Goal: Information Seeking & Learning: Learn about a topic

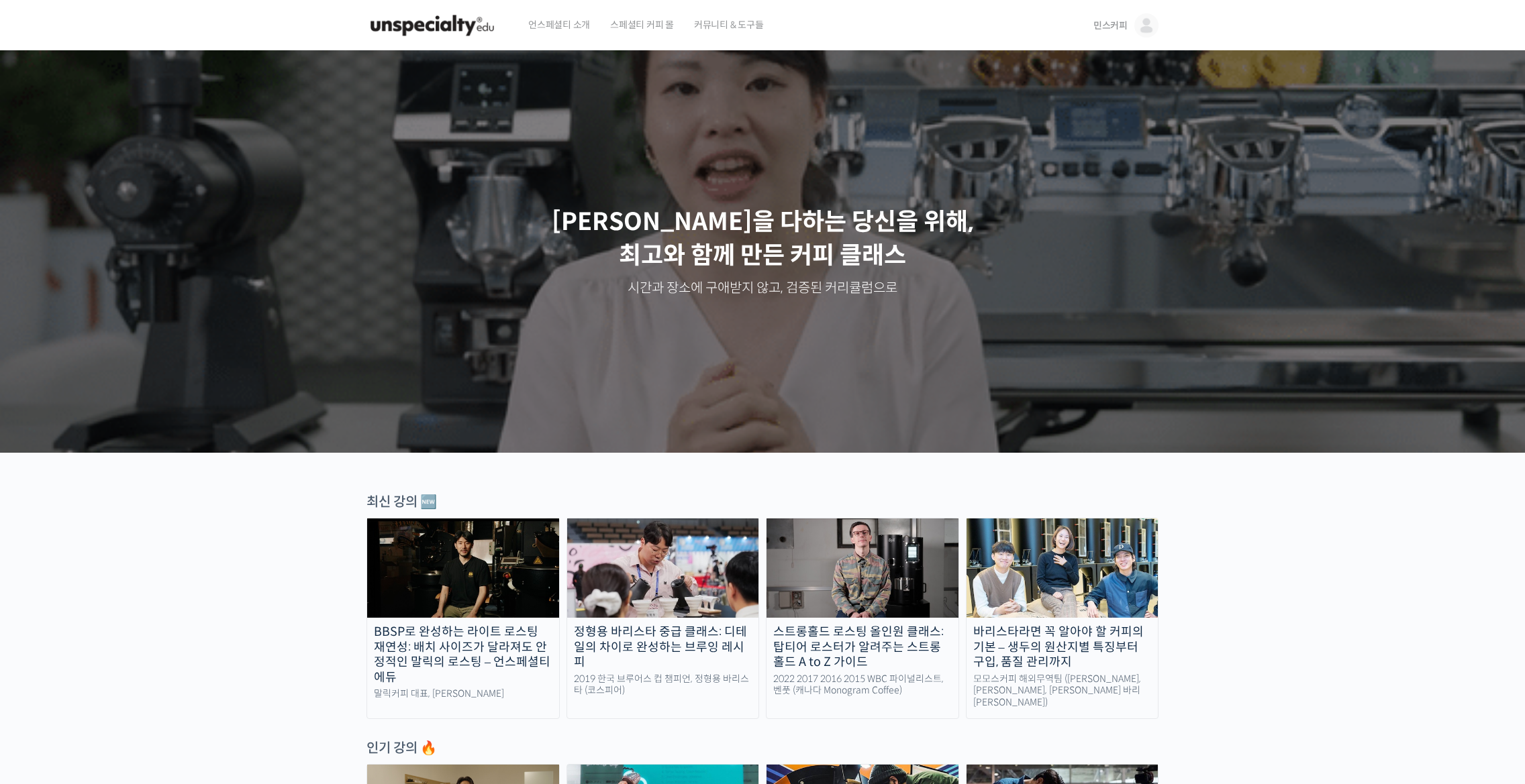
click at [1156, 29] on img at bounding box center [1147, 26] width 24 height 24
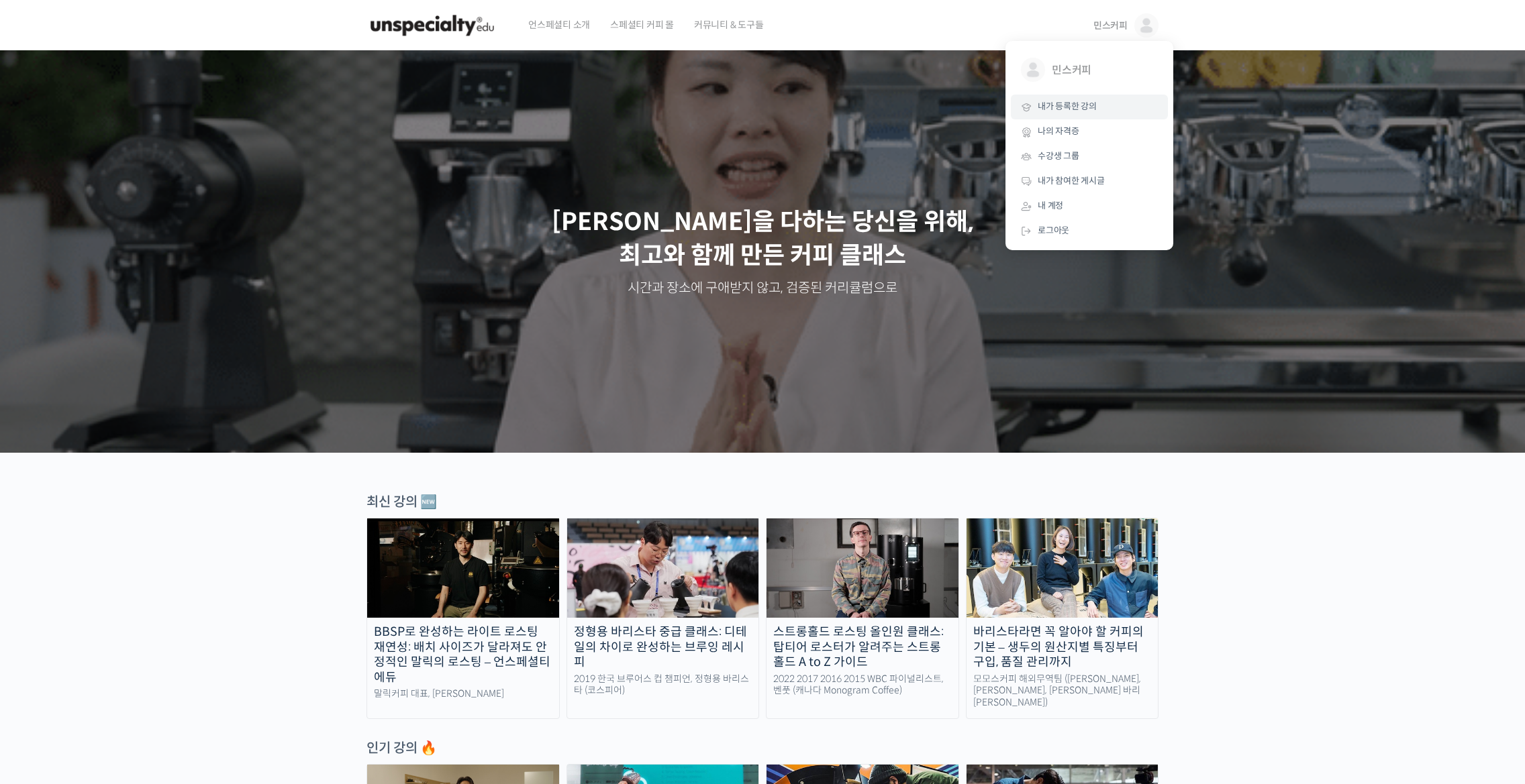
click at [1058, 100] on link "내가 등록한 강의" at bounding box center [1089, 106] width 157 height 25
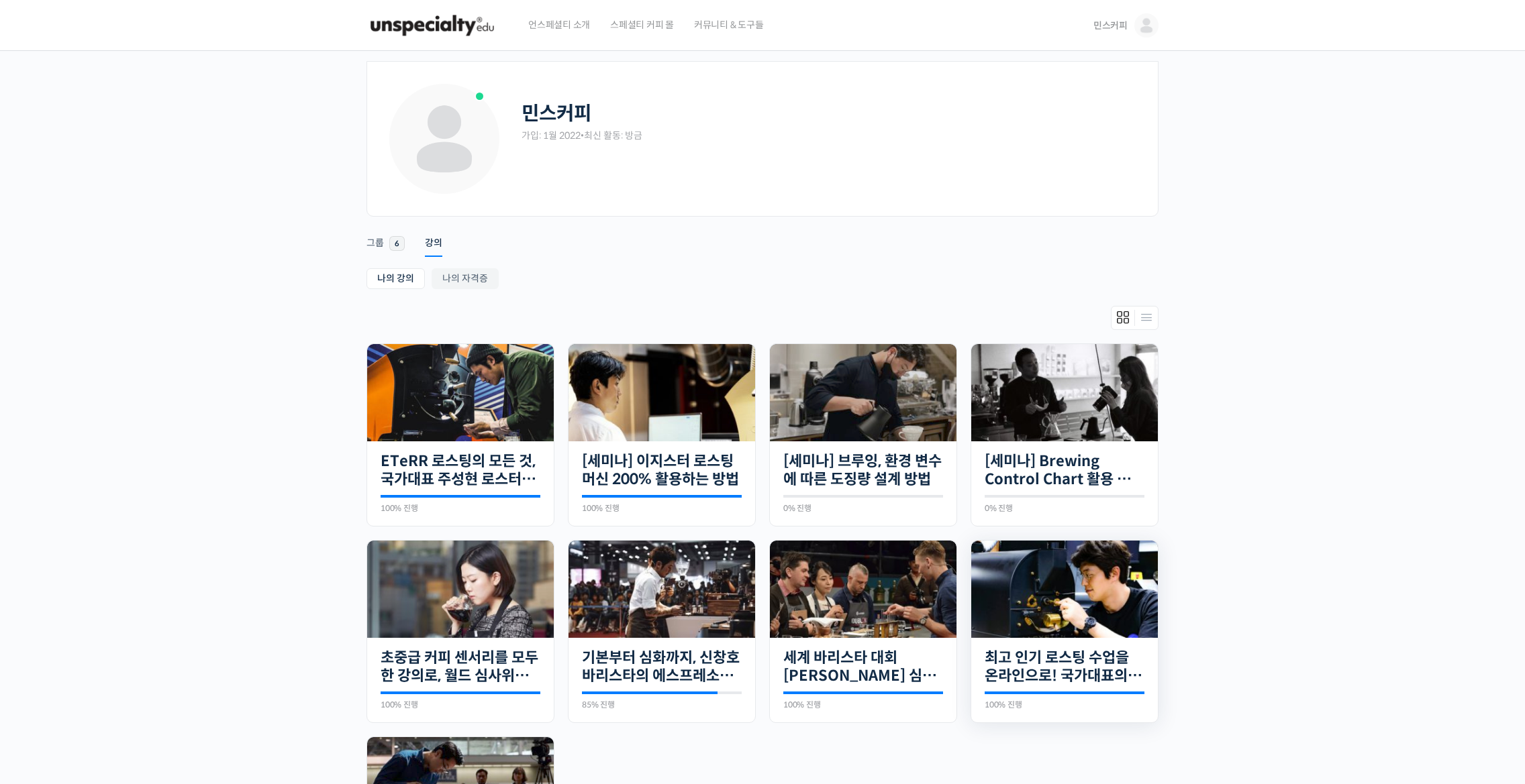
click at [1029, 613] on img at bounding box center [1065, 589] width 187 height 98
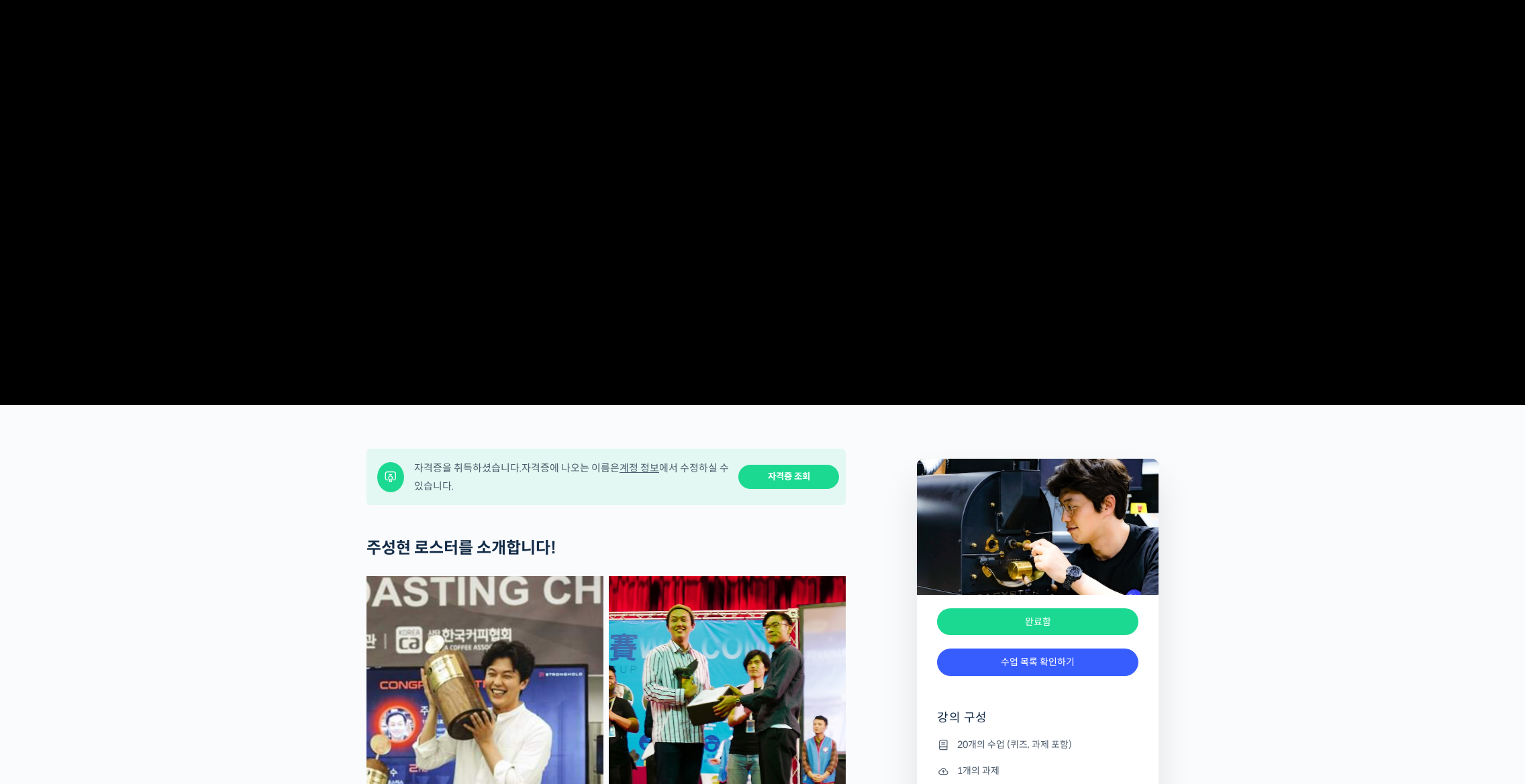
scroll to position [336, 0]
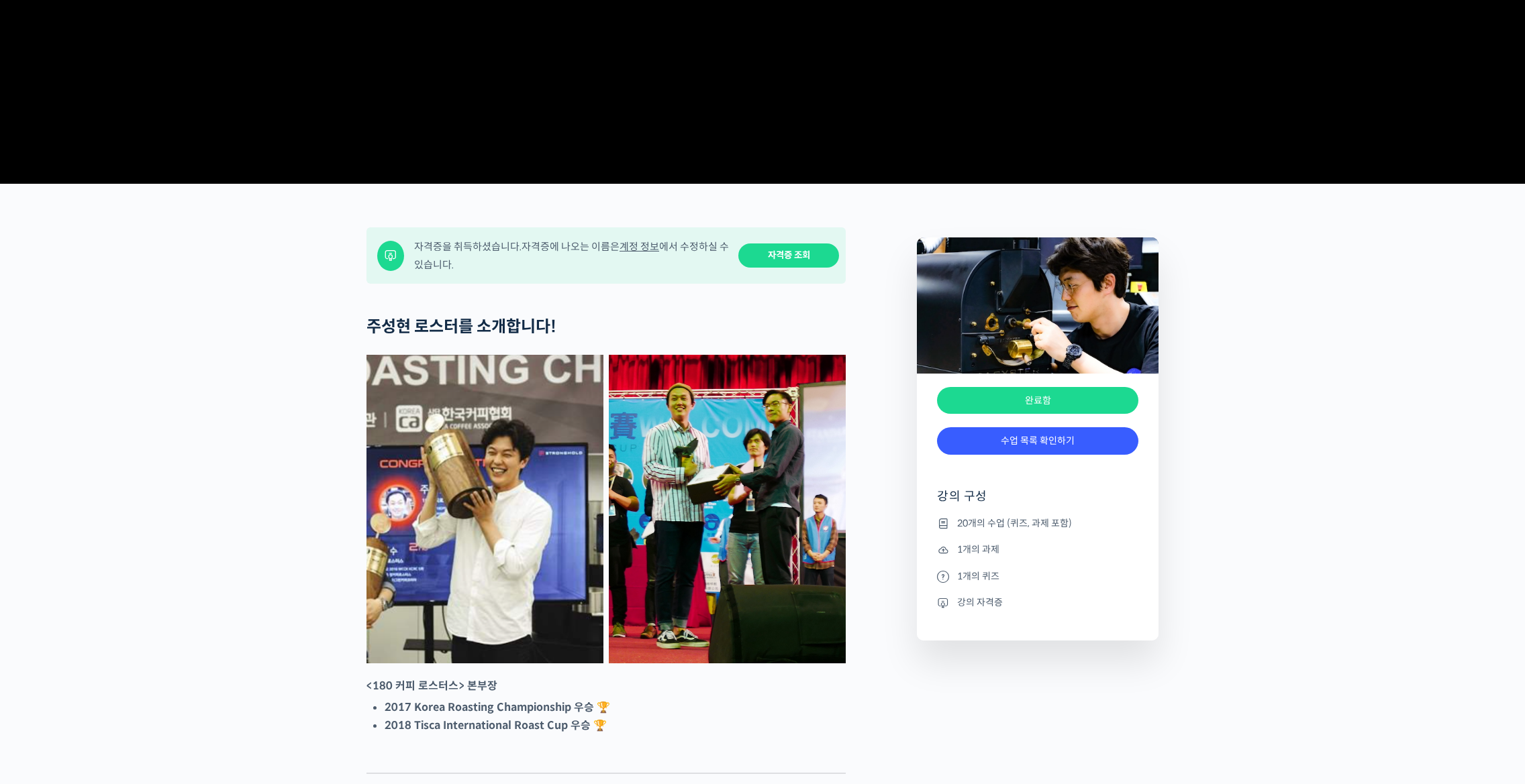
click at [999, 531] on li "20개의 수업 (퀴즈, 과제 포함)" at bounding box center [1037, 523] width 201 height 16
click at [1000, 531] on li "20개의 수업 (퀴즈, 과제 포함)" at bounding box center [1037, 523] width 201 height 16
click at [1047, 455] on link "수업 목록 확인하기" at bounding box center [1037, 441] width 201 height 27
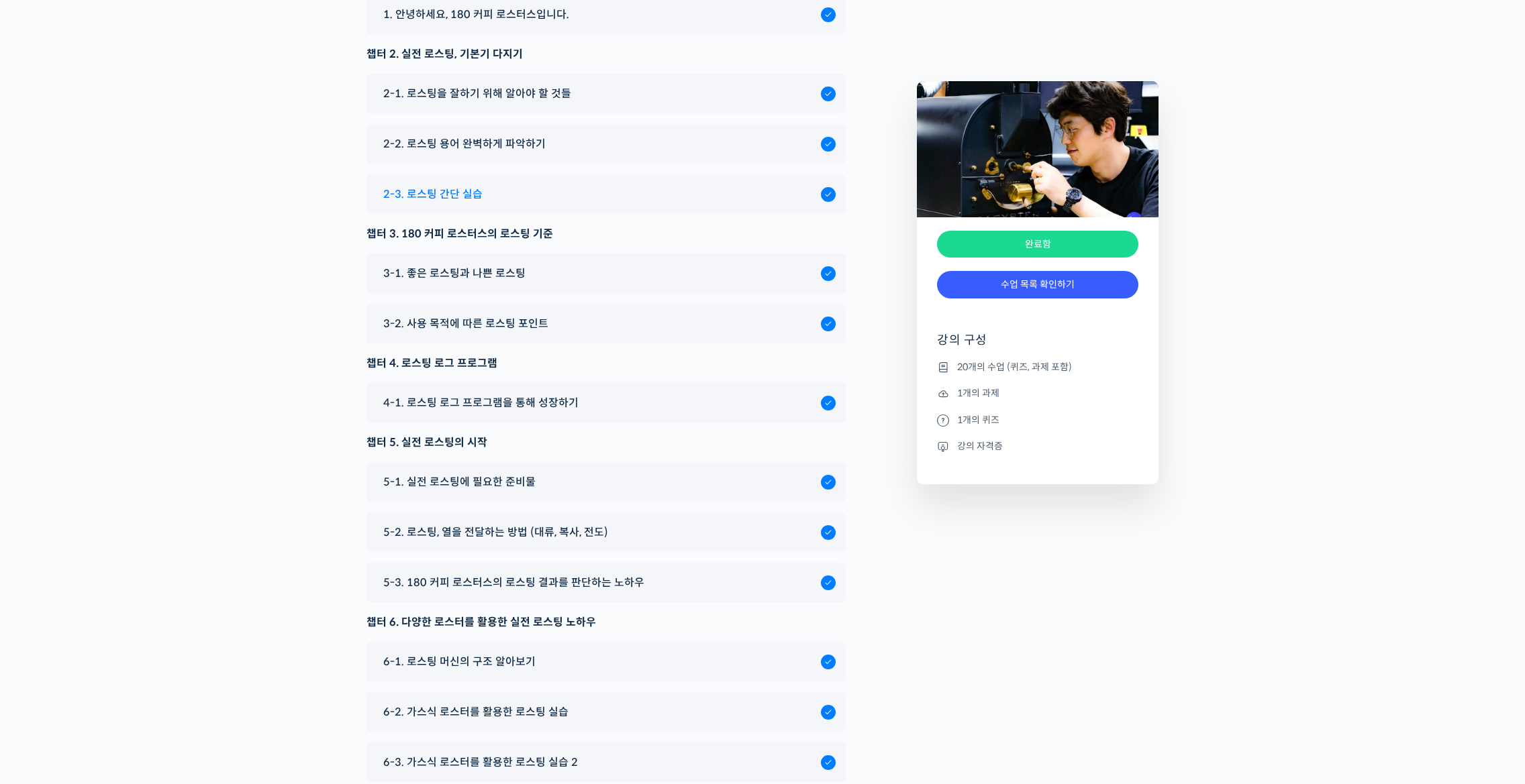
click at [444, 203] on span "2-3. 로스팅 간단 실습" at bounding box center [433, 194] width 99 height 18
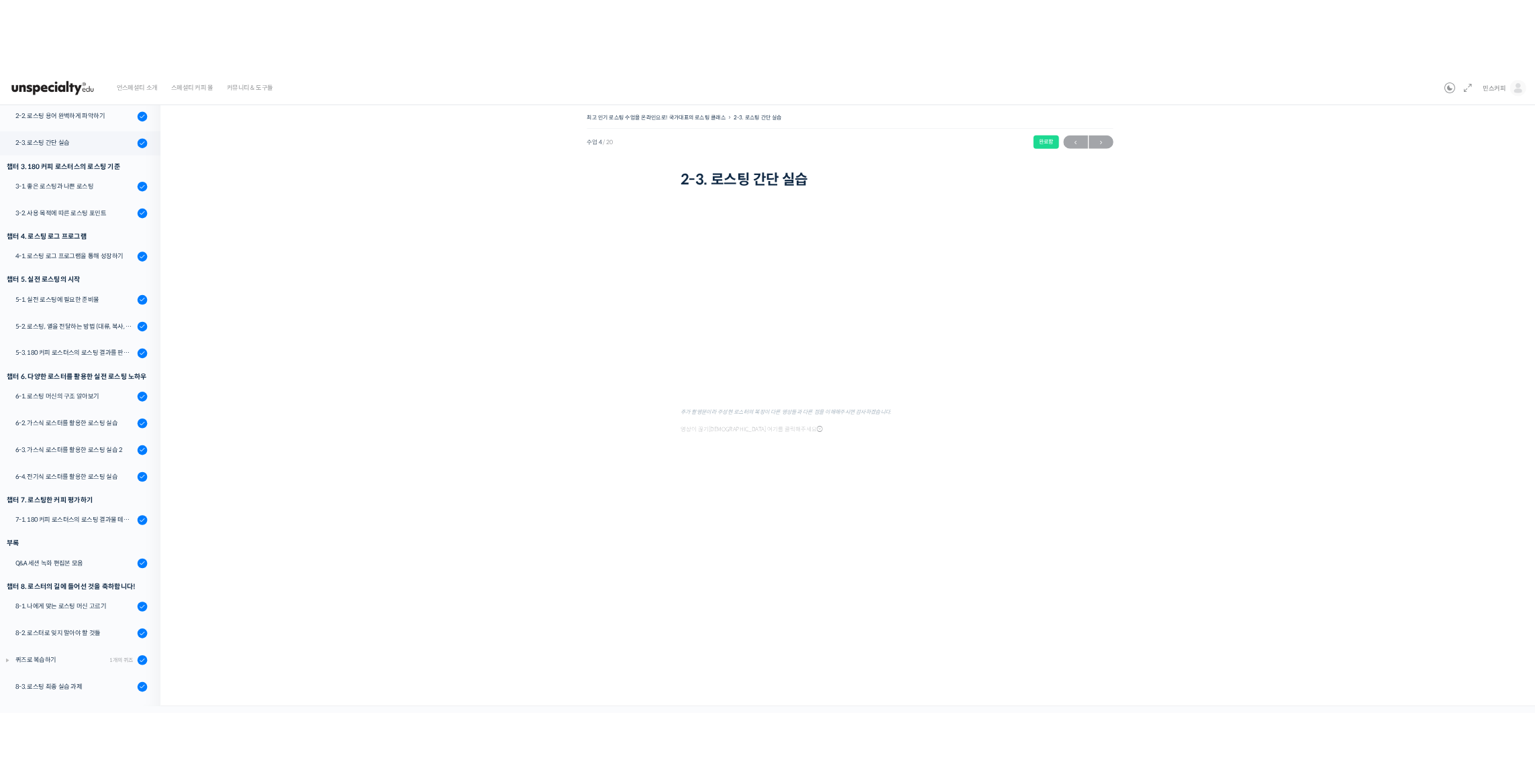
scroll to position [302, 0]
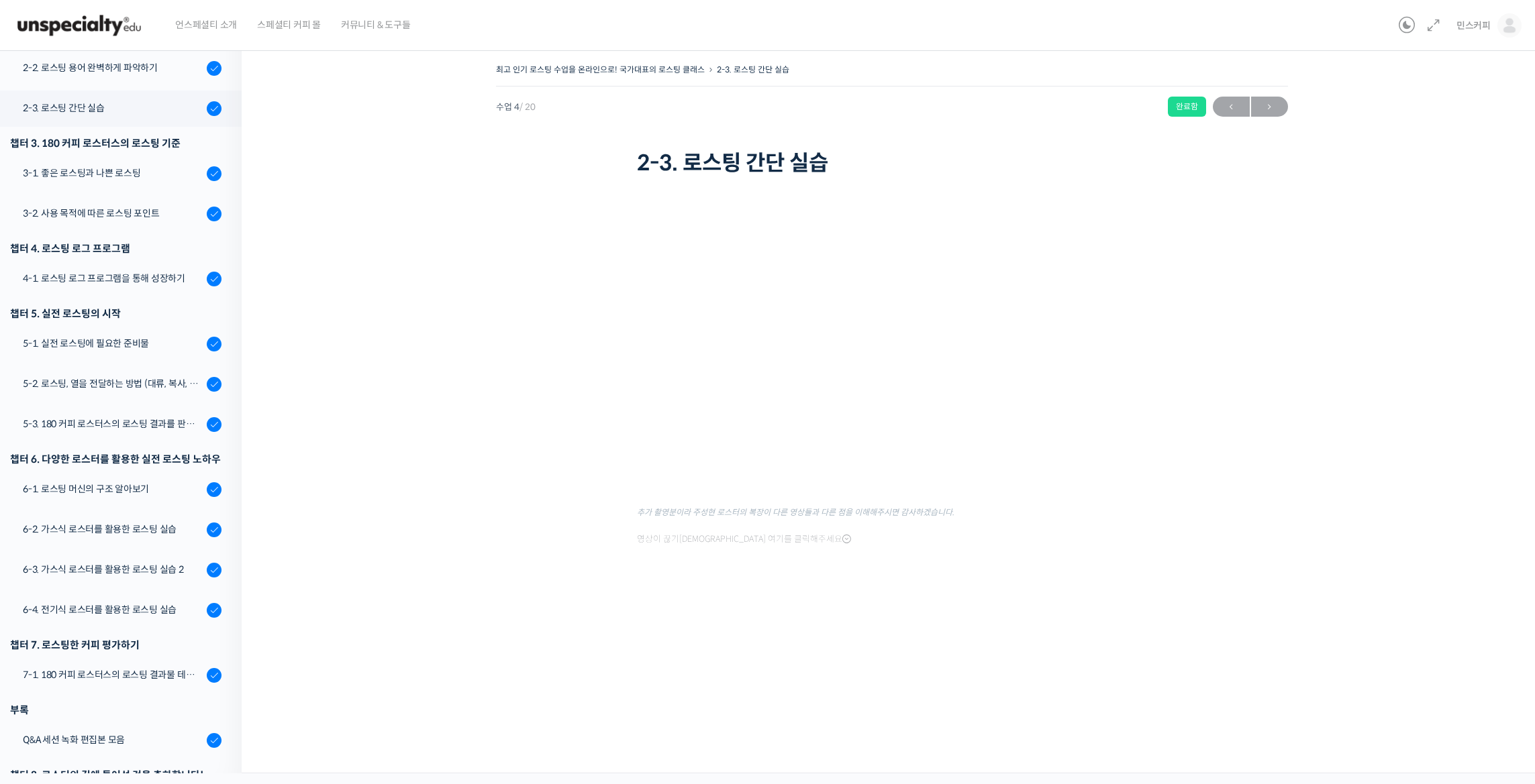
click at [837, 615] on div "최고 인기 로스팅 수업을 온라인으로! 국가대표의 로스팅 클래스 2-3. 로스팅 간단 실습 완료함 수업 4 / 20 완료함 ← 이전 다음 → 2…" at bounding box center [891, 348] width 1166 height 577
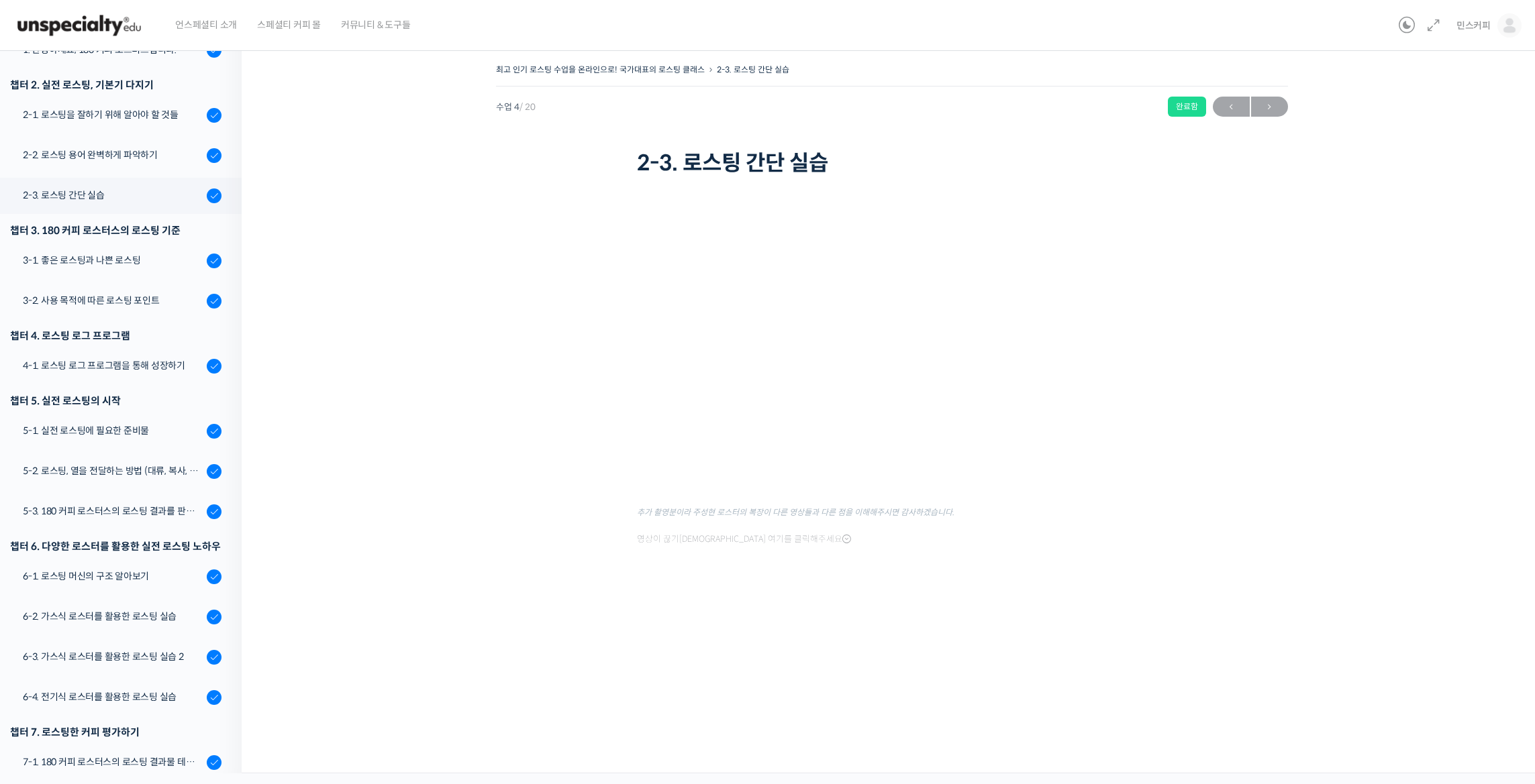
scroll to position [100, 0]
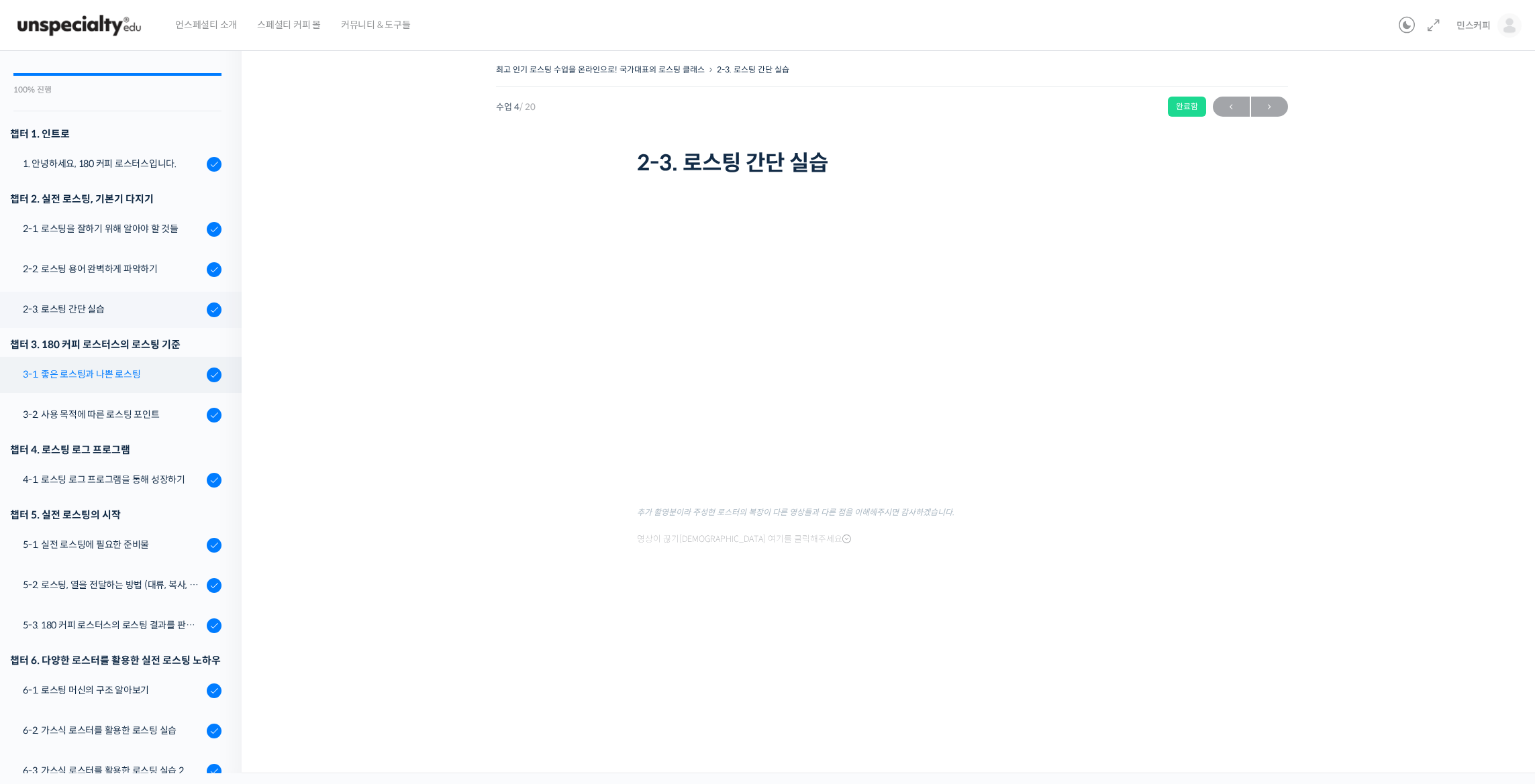
click at [121, 375] on div "3-1. 좋은 로스팅과 나쁜 로스팅" at bounding box center [113, 374] width 180 height 15
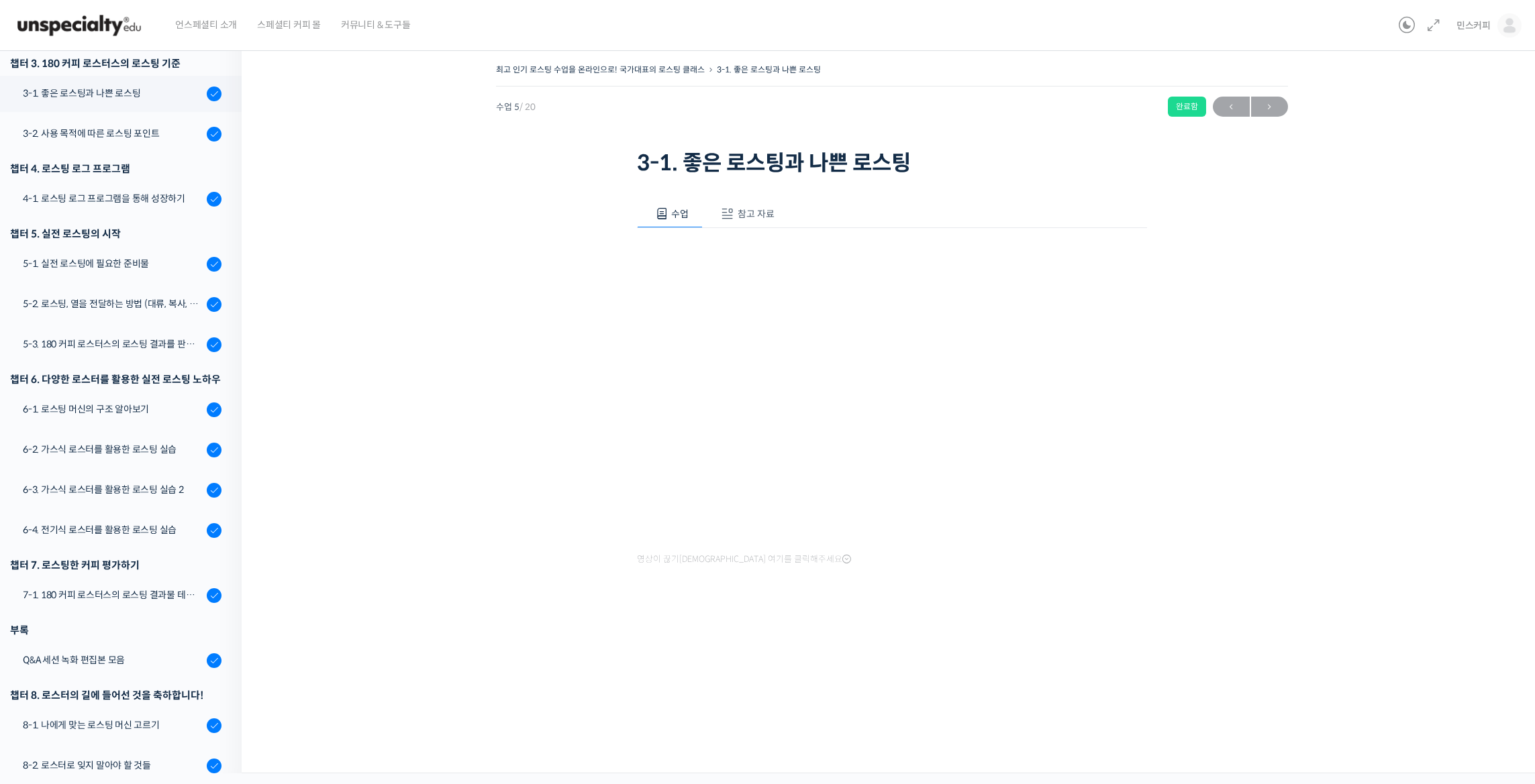
scroll to position [302, 0]
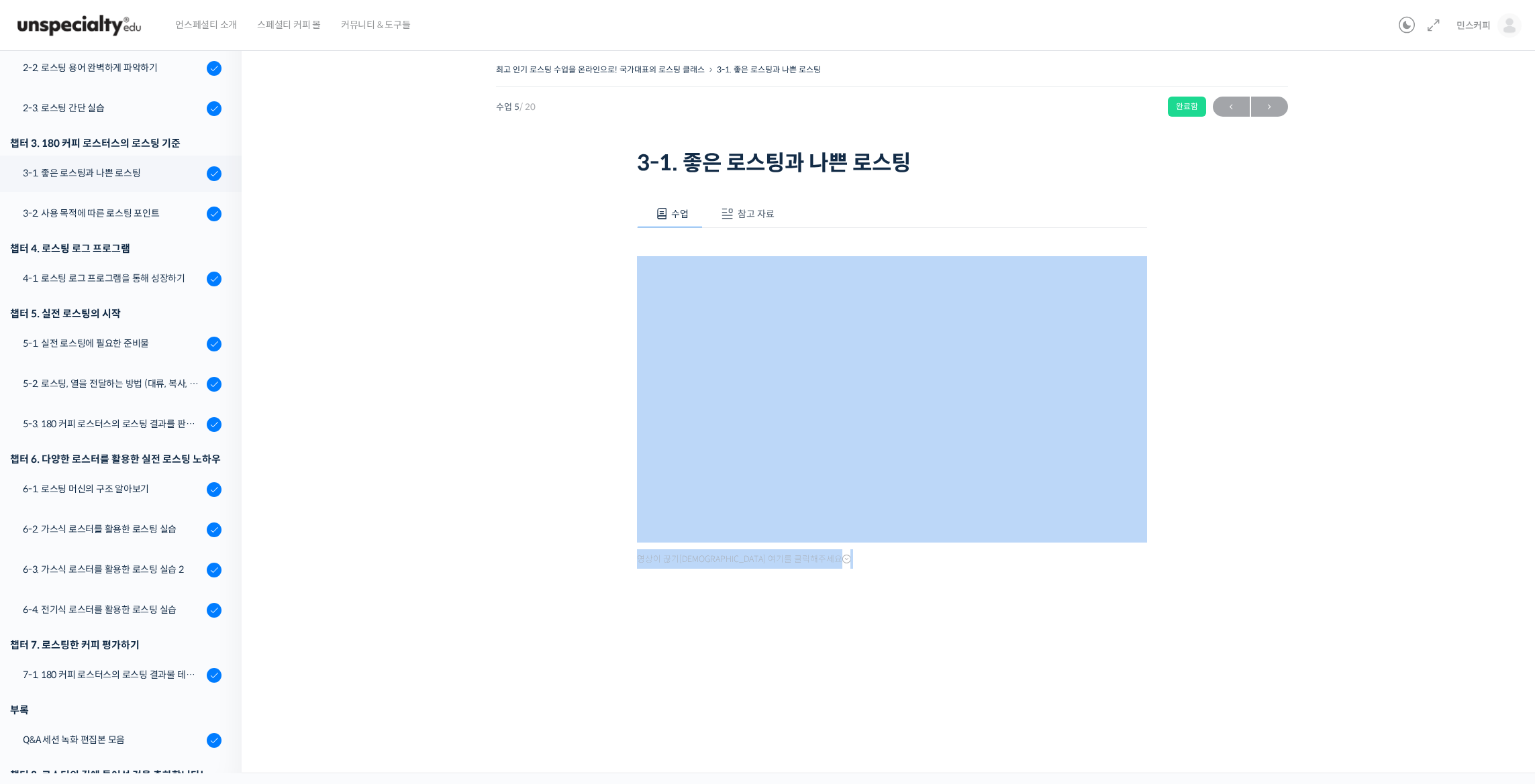
drag, startPoint x: 543, startPoint y: 299, endPoint x: 1246, endPoint y: 598, distance: 763.9
click at [1242, 601] on div "최고 인기 로스팅 수업을 온라인으로! 국가대표의 로스팅 클래스 3-1. 좋은 로스팅과 나쁜 로스팅 완료함 수업 5 / 20 완료함 ← 이전 다…" at bounding box center [891, 345] width 1166 height 571
click at [1247, 598] on div "최고 인기 로스팅 수업을 온라인으로! 국가대표의 로스팅 클래스 3-1. 좋은 로스팅과 나쁜 로스팅 완료함 수업 5 / 20 완료함 ← 이전 다…" at bounding box center [891, 345] width 1166 height 571
drag, startPoint x: 1256, startPoint y: 619, endPoint x: 498, endPoint y: 330, distance: 811.2
click at [498, 330] on div "최고 인기 로스팅 수업을 온라인으로! 국가대표의 로스팅 클래스 3-1. 좋은 로스팅과 나쁜 로스팅 완료함 수업 5 / 20 완료함 ← 이전 다…" at bounding box center [891, 345] width 1166 height 571
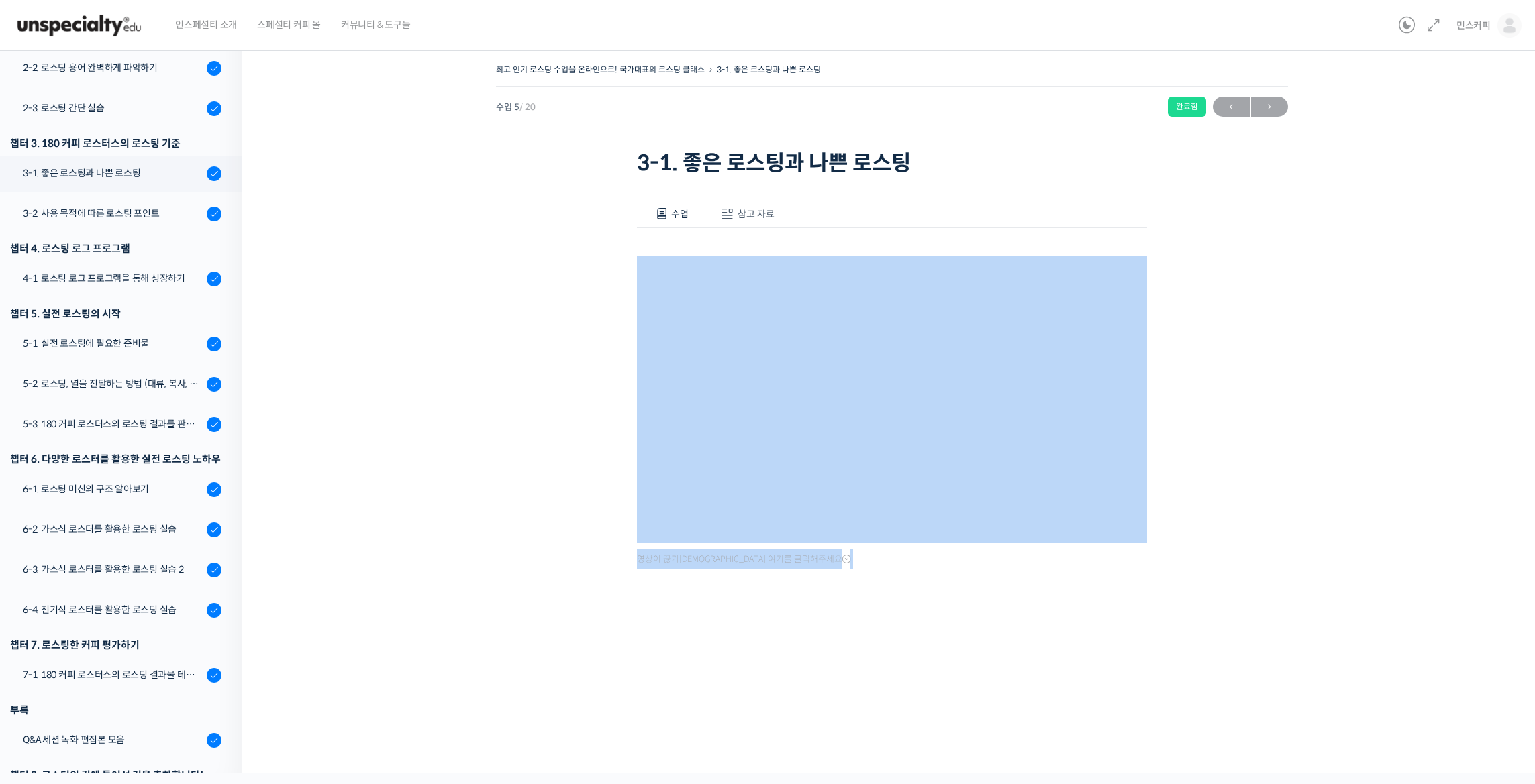
click at [498, 330] on div "최고 인기 로스팅 수업을 온라인으로! 국가대표의 로스팅 클래스 3-1. 좋은 로스팅과 나쁜 로스팅 완료함 수업 5 / 20 완료함 ← 이전 다…" at bounding box center [891, 345] width 1166 height 571
drag, startPoint x: 489, startPoint y: 308, endPoint x: 1213, endPoint y: 589, distance: 776.6
click at [1213, 589] on div "최고 인기 로스팅 수업을 온라인으로! 국가대표의 로스팅 클래스 3-1. 좋은 로스팅과 나쁜 로스팅 완료함 수업 5 / 20 완료함 ← 이전 다…" at bounding box center [891, 345] width 1166 height 571
drag, startPoint x: 1249, startPoint y: 613, endPoint x: 571, endPoint y: 399, distance: 711.0
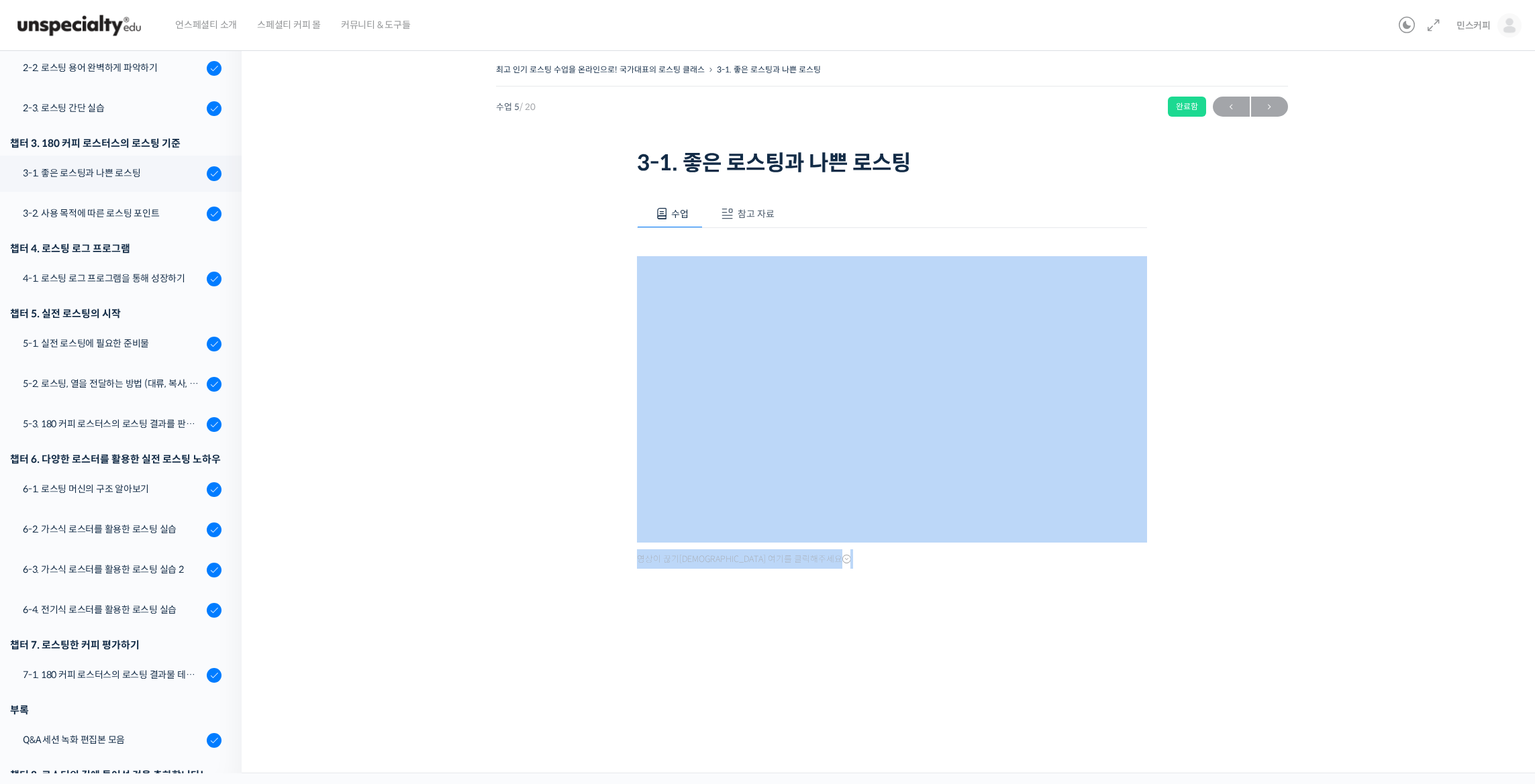
click at [571, 399] on div "최고 인기 로스팅 수업을 온라인으로! 국가대표의 로스팅 클래스 3-1. 좋은 로스팅과 나쁜 로스팅 완료함 수업 5 / 20 완료함 ← 이전 다…" at bounding box center [891, 345] width 1166 height 571
drag, startPoint x: 537, startPoint y: 348, endPoint x: 1197, endPoint y: 627, distance: 716.5
click at [1197, 627] on div "최고 인기 로스팅 수업을 온라인으로! 국가대표의 로스팅 클래스 3-1. 좋은 로스팅과 나쁜 로스팅 완료함 수업 5 / 20 완료함 ← 이전 다…" at bounding box center [891, 345] width 1166 height 571
